Goal: Check status: Check status

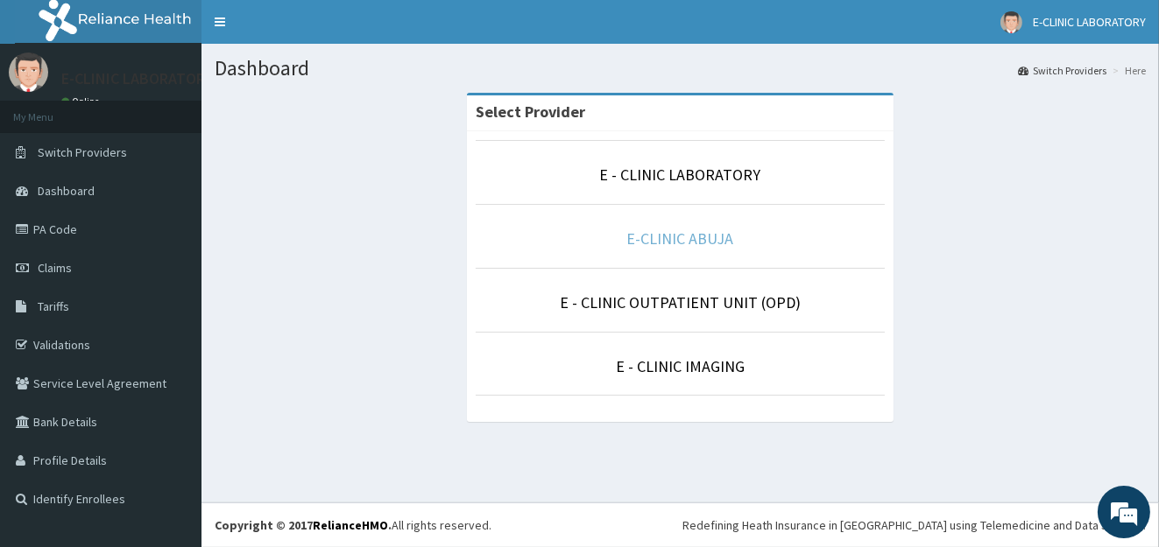
click at [672, 231] on link "E-CLINIC ABUJA" at bounding box center [680, 239] width 107 height 20
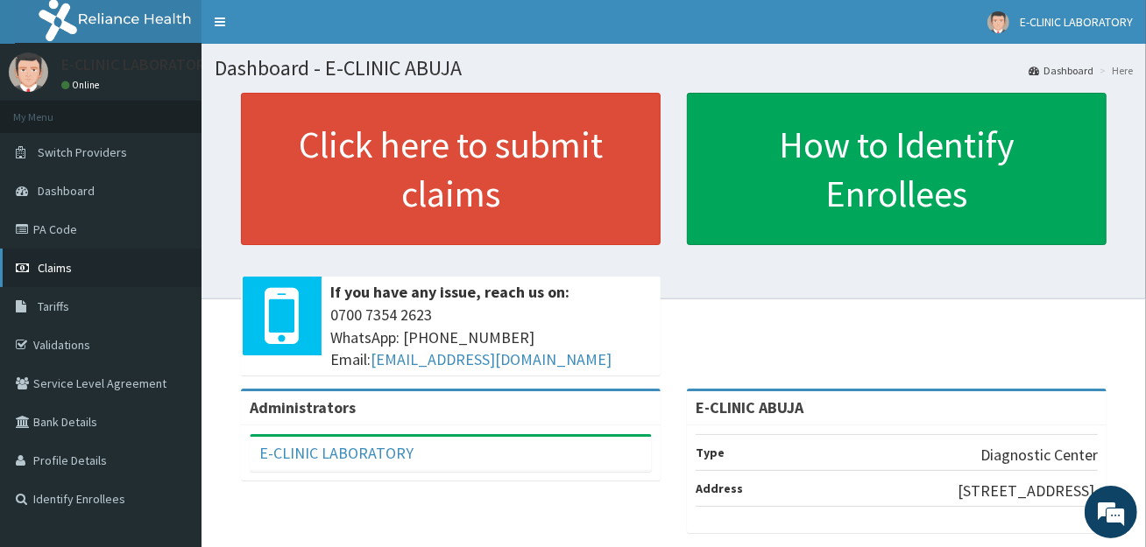
click at [38, 271] on span "Claims" at bounding box center [55, 268] width 34 height 16
click at [84, 237] on link "PA Code" at bounding box center [100, 229] width 201 height 39
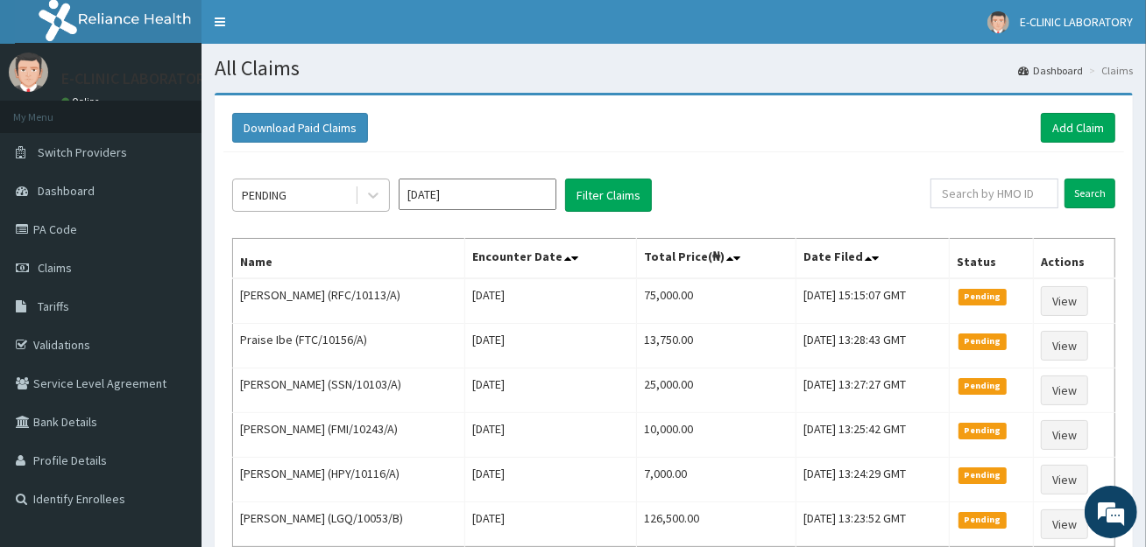
click at [313, 200] on div "PENDING" at bounding box center [294, 195] width 122 height 28
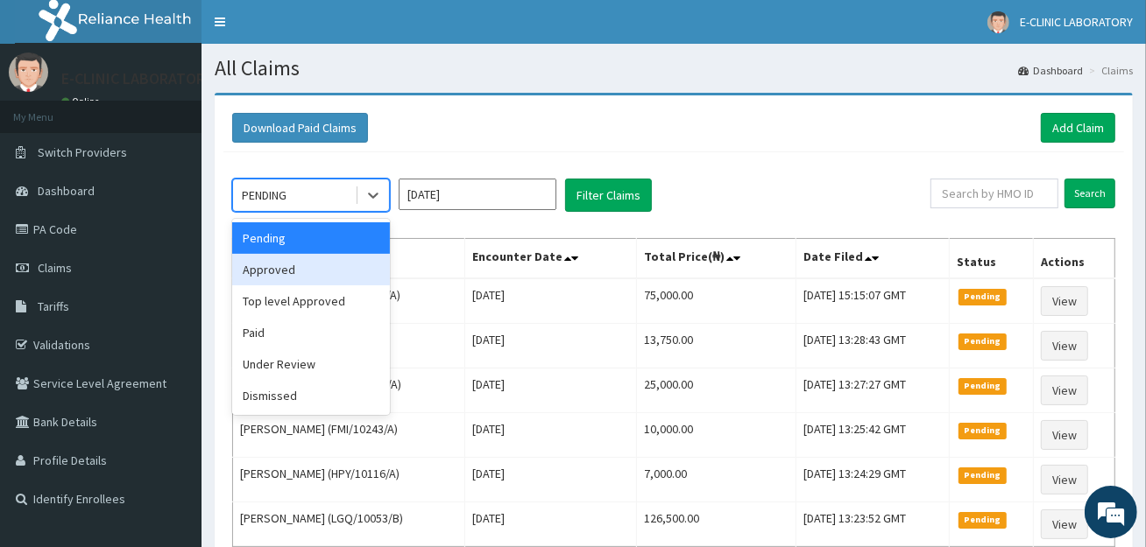
click at [319, 273] on div "Approved" at bounding box center [311, 270] width 158 height 32
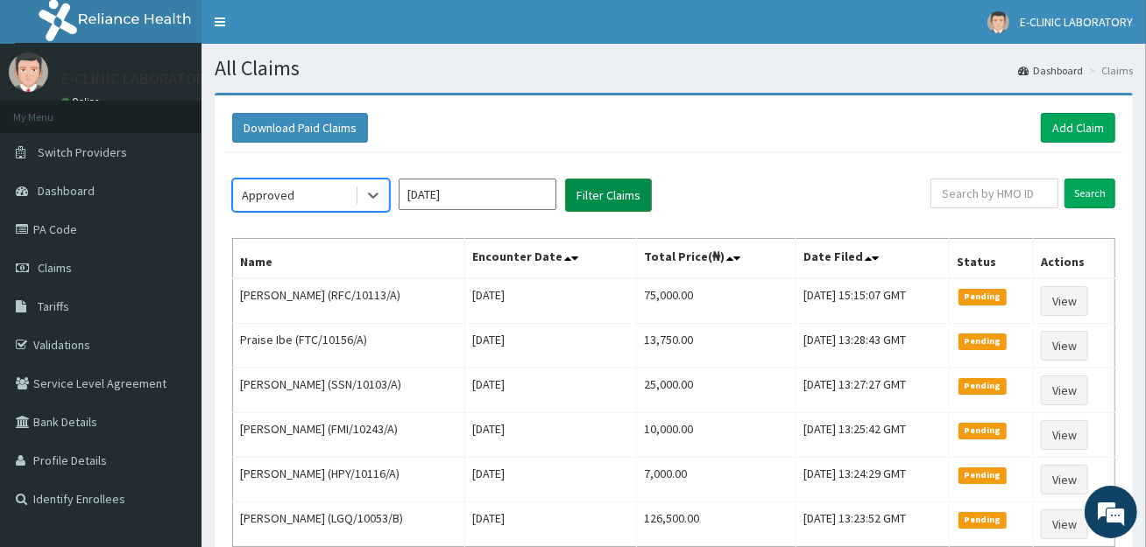
click at [624, 187] on button "Filter Claims" at bounding box center [608, 195] width 87 height 33
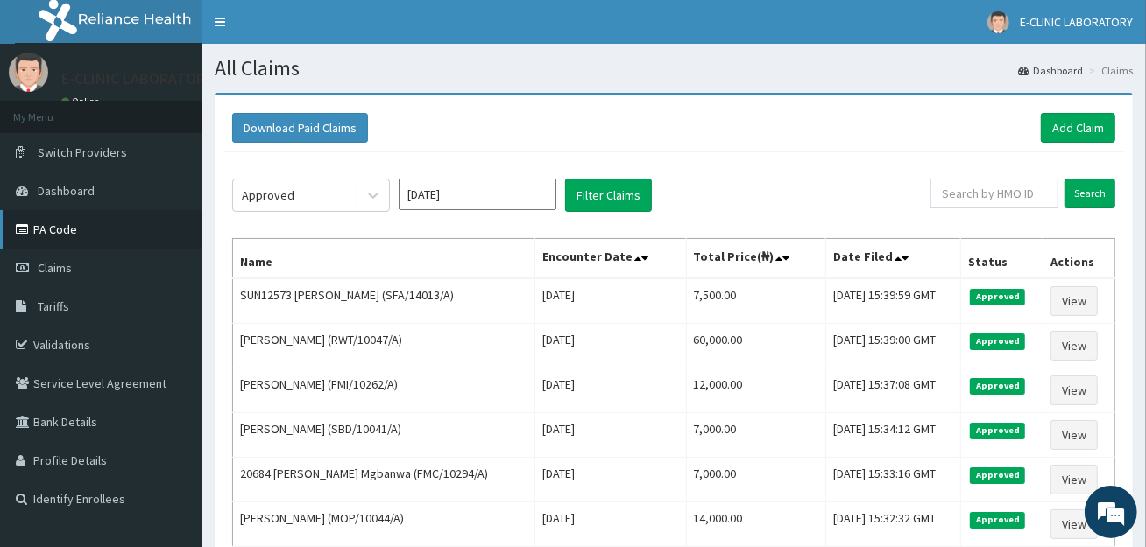
click at [85, 244] on link "PA Code" at bounding box center [100, 229] width 201 height 39
